Goal: Task Accomplishment & Management: Manage account settings

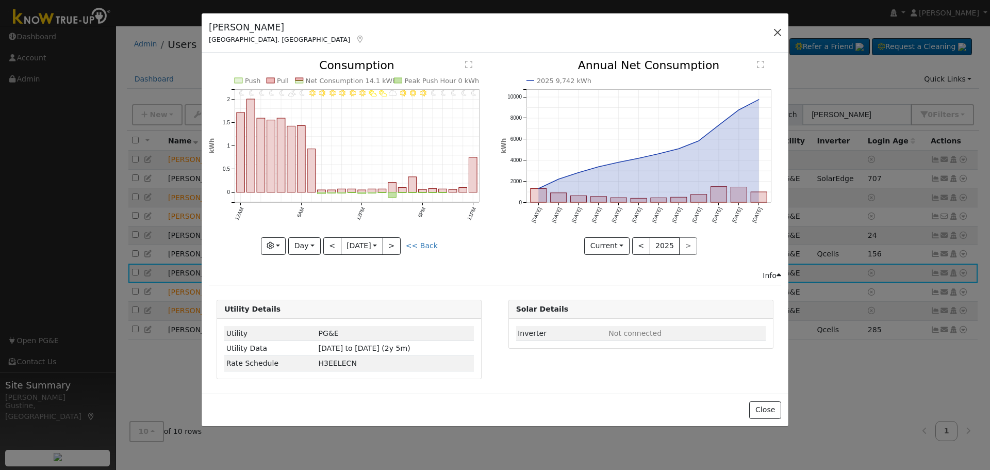
click at [781, 25] on div "[PERSON_NAME] [GEOGRAPHIC_DATA], [GEOGRAPHIC_DATA] Default Account Default Acco…" at bounding box center [495, 33] width 587 height 40
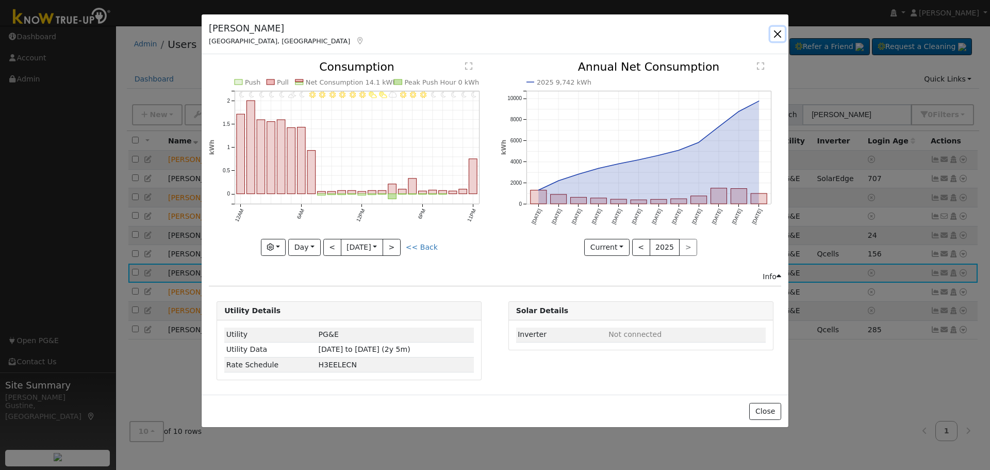
click at [779, 27] on button "button" at bounding box center [777, 34] width 14 height 14
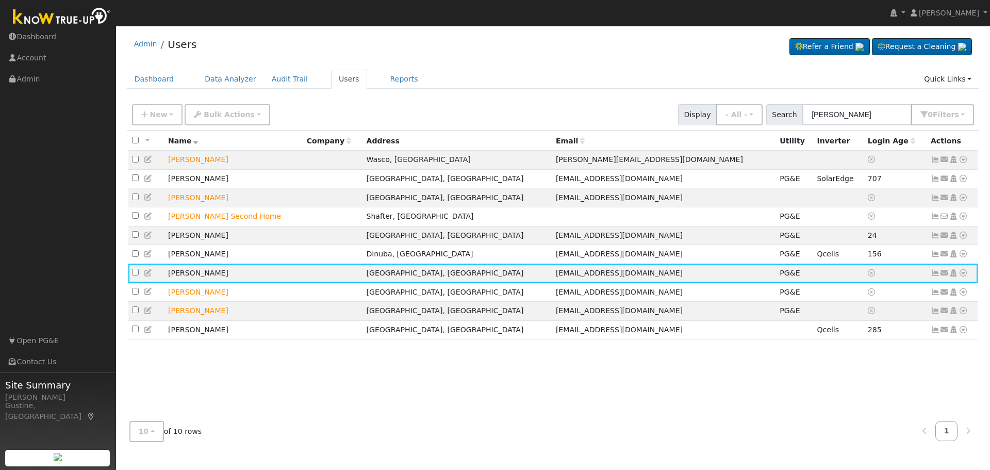
drag, startPoint x: 844, startPoint y: 100, endPoint x: 826, endPoint y: 111, distance: 21.5
click at [827, 110] on div "New Add User Quick Add Quick Connect Quick Convert Lead Bulk Actions Send Email…" at bounding box center [553, 114] width 852 height 31
click at [826, 113] on input "[PERSON_NAME]" at bounding box center [856, 114] width 109 height 21
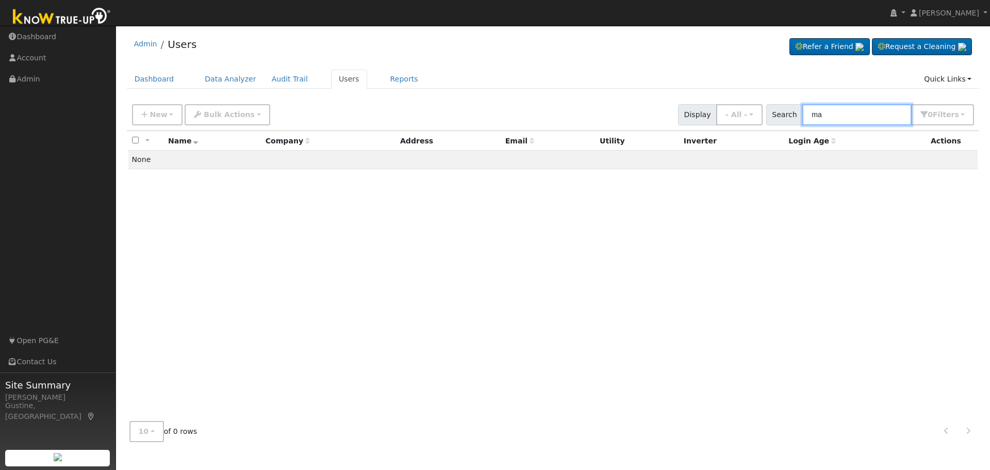
type input "m"
type input "[PERSON_NAME]"
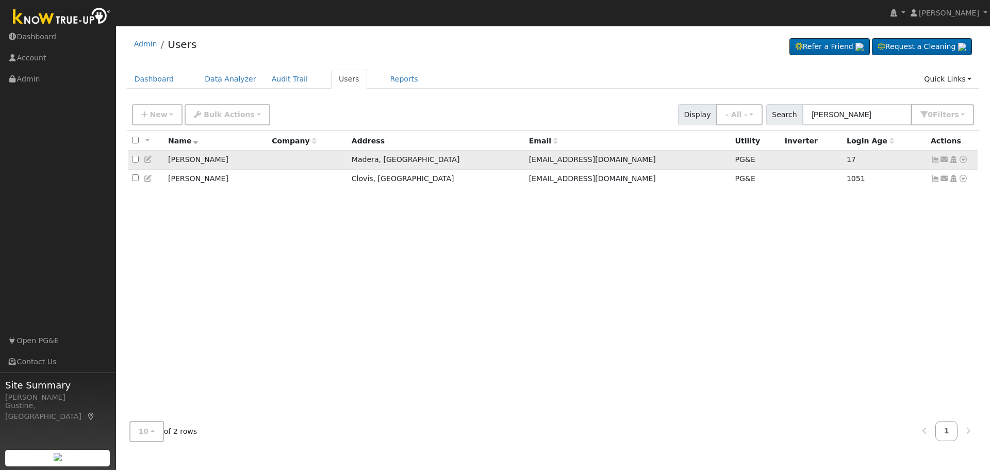
click at [939, 159] on icon at bounding box center [934, 159] width 9 height 7
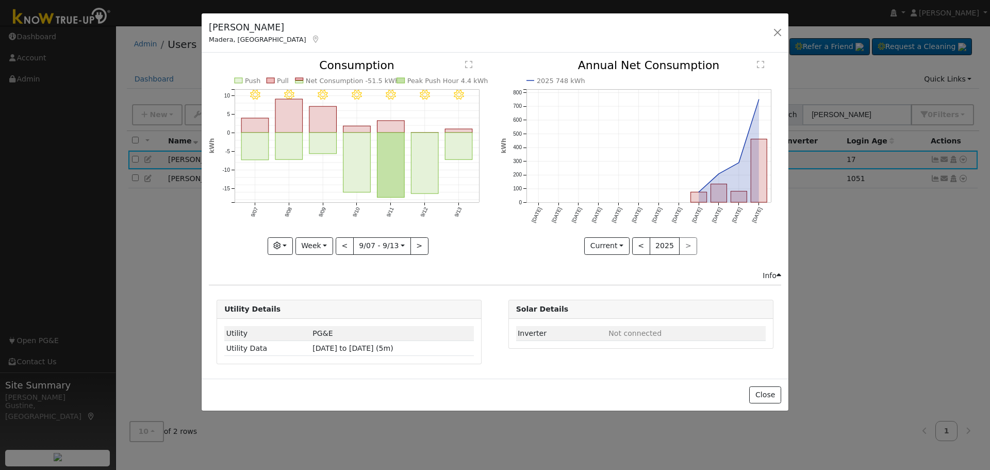
click at [418, 177] on rect "onclick=""" at bounding box center [424, 162] width 27 height 61
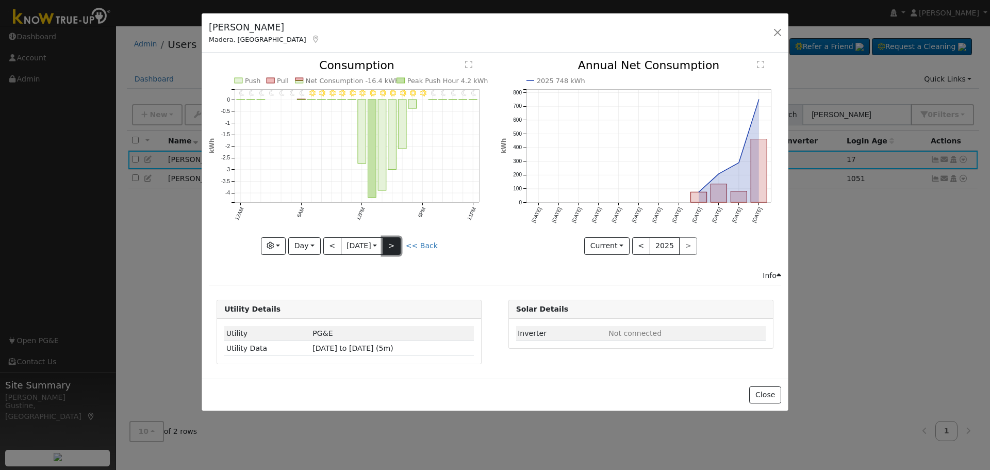
click at [390, 243] on button ">" at bounding box center [391, 246] width 18 height 18
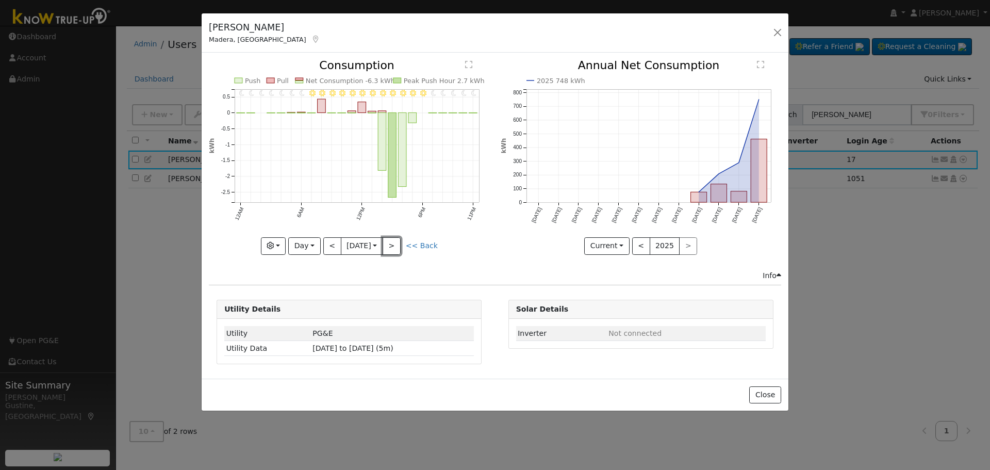
click at [395, 244] on button ">" at bounding box center [391, 246] width 18 height 18
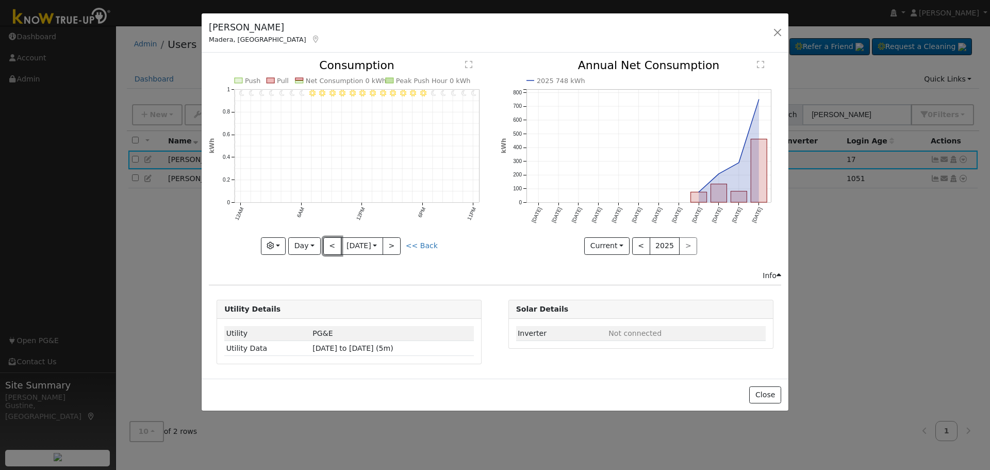
click at [338, 246] on button "<" at bounding box center [332, 246] width 18 height 18
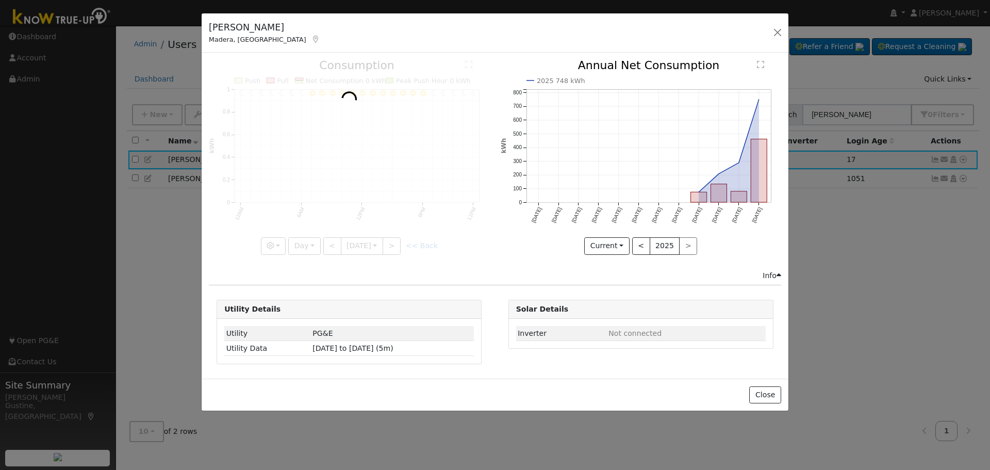
click at [338, 246] on div at bounding box center [349, 157] width 280 height 194
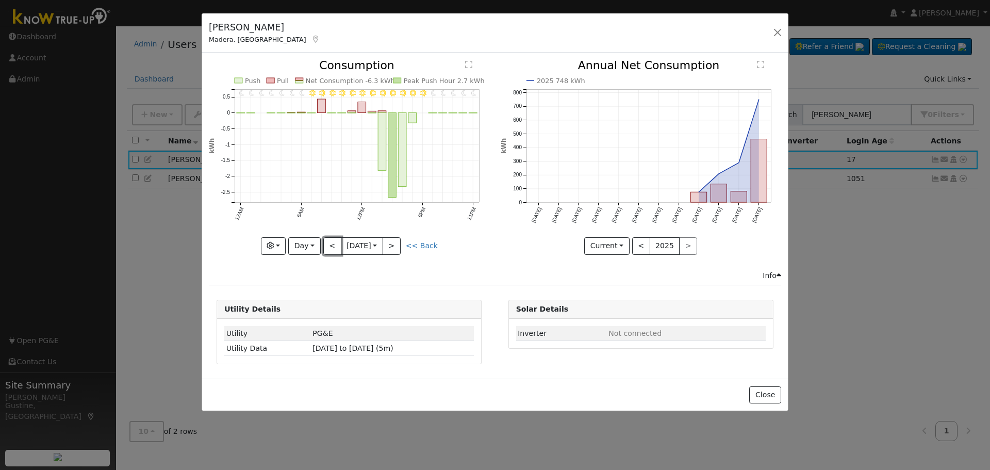
click at [334, 246] on button "<" at bounding box center [332, 246] width 18 height 18
type input "[DATE]"
